Goal: Information Seeking & Learning: Learn about a topic

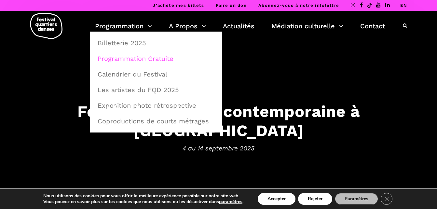
click at [122, 56] on link "Programmation Gratuite" at bounding box center [156, 58] width 125 height 15
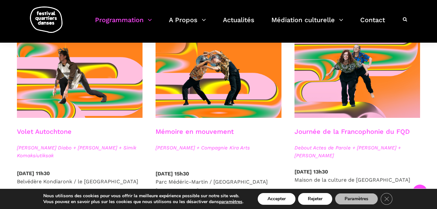
scroll to position [353, 0]
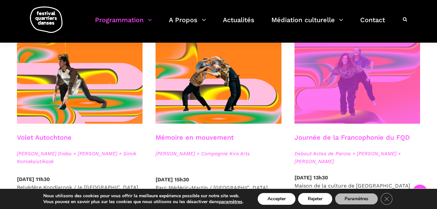
click at [341, 84] on span at bounding box center [358, 81] width 126 height 84
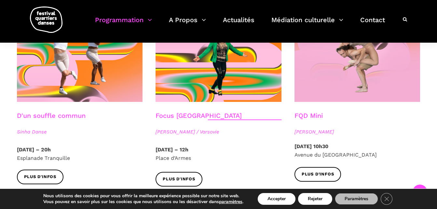
scroll to position [703, 0]
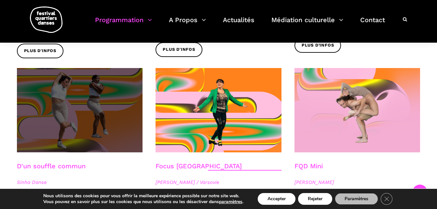
click at [74, 124] on span at bounding box center [80, 110] width 126 height 84
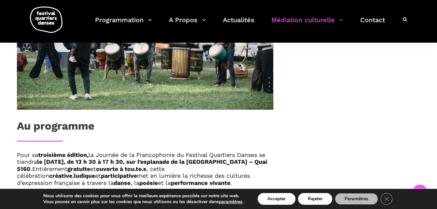
scroll to position [318, 0]
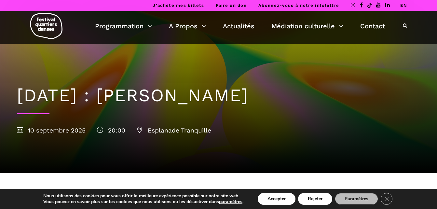
click at [413, 37] on div "Programmation Billetterie 2025 Programmation Gratuite Calendrier du Festival Le…" at bounding box center [218, 27] width 427 height 33
